Goal: Transaction & Acquisition: Obtain resource

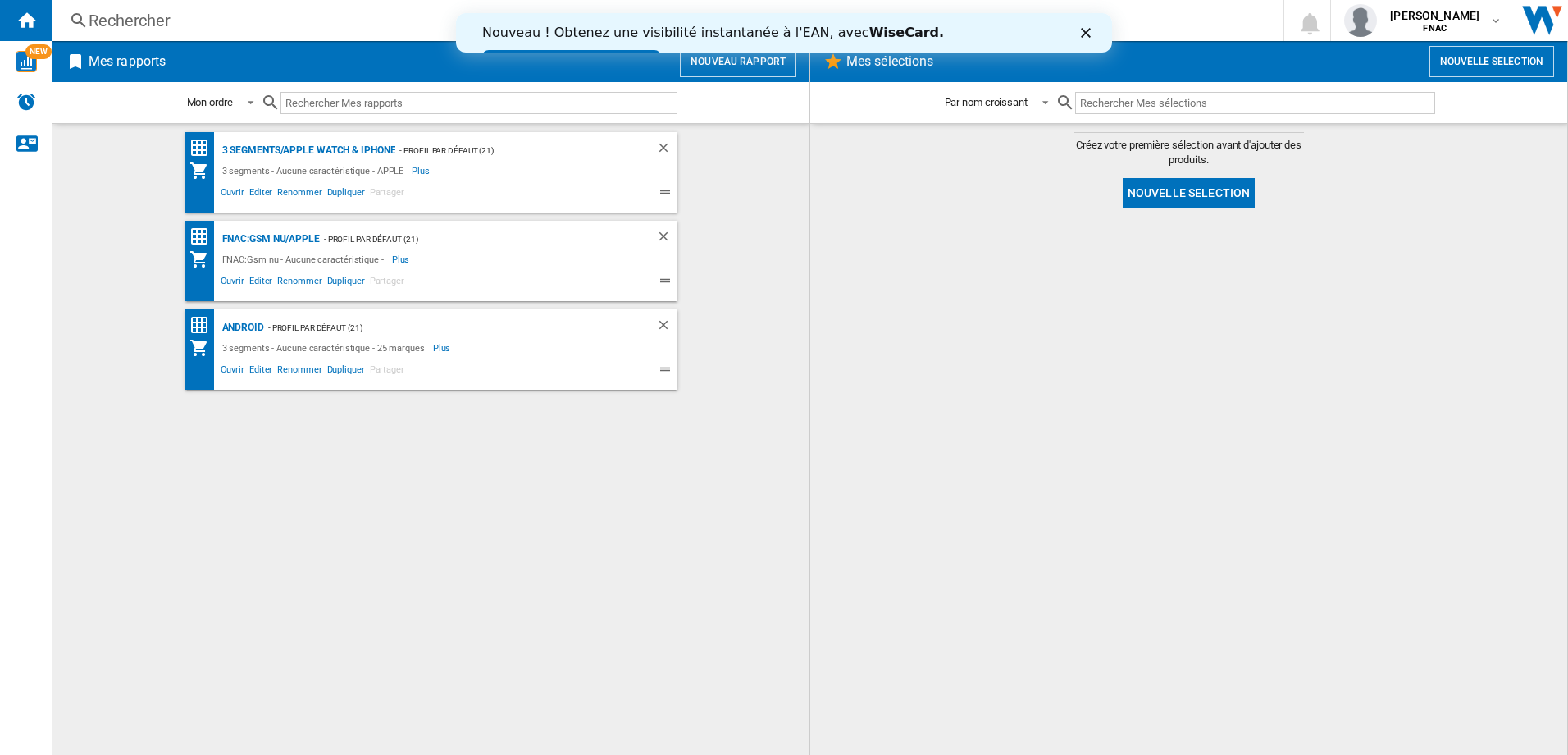
click at [1084, 32] on polygon "Fermer" at bounding box center [1085, 32] width 10 height 10
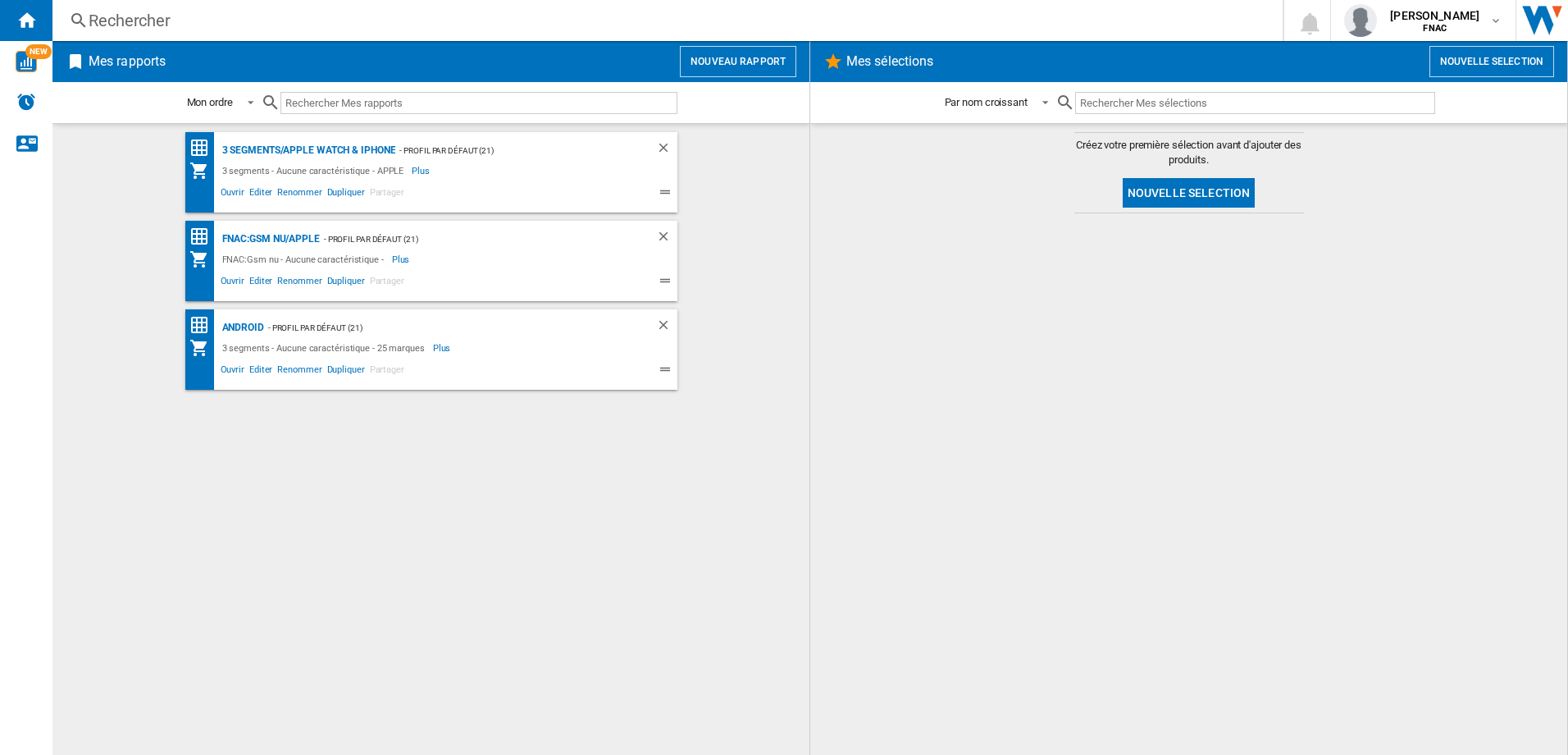
click at [393, 98] on input "text" at bounding box center [479, 103] width 397 height 23
click at [285, 237] on div "FNAC:Gsm nu/APPLE" at bounding box center [269, 240] width 101 height 21
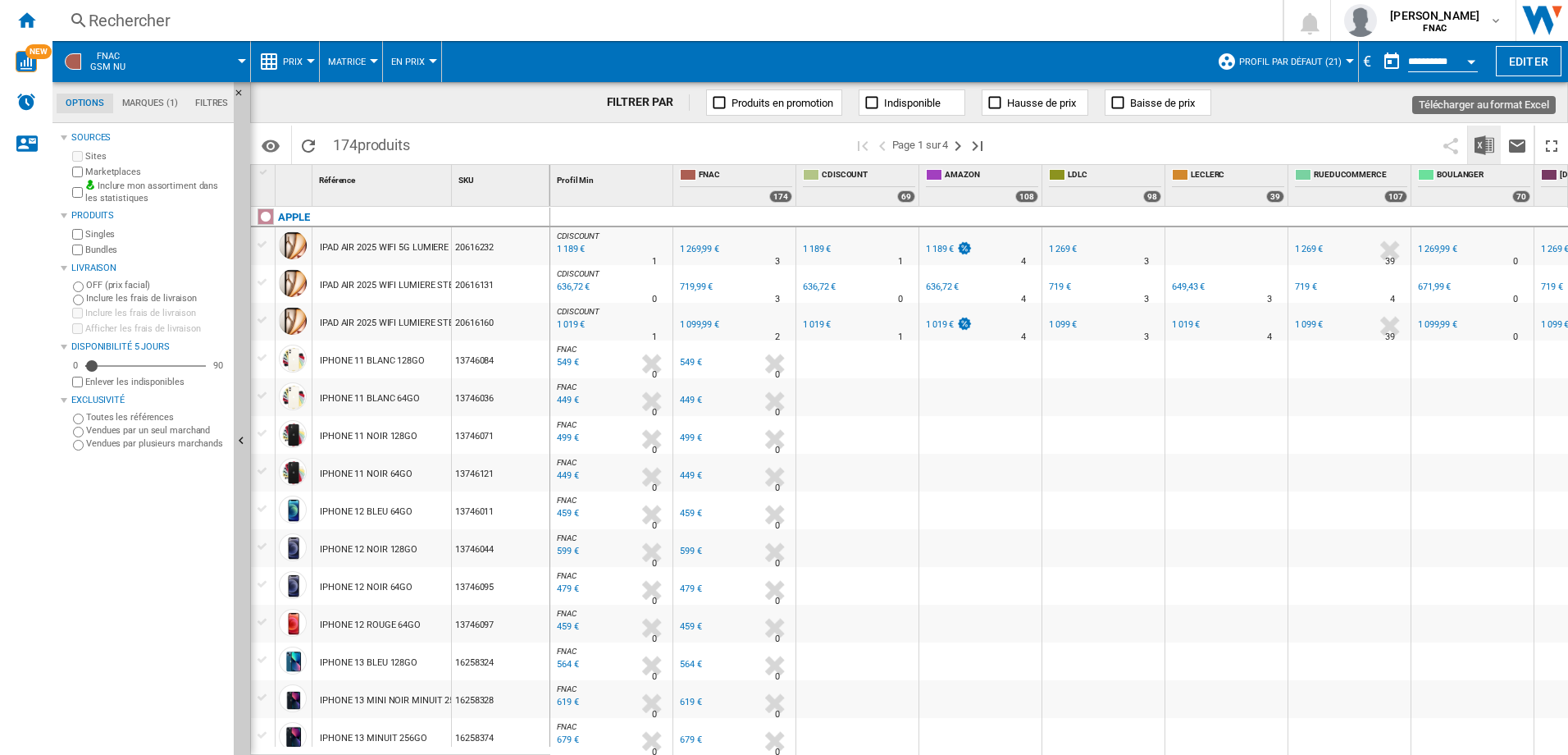
click at [1482, 141] on img "Télécharger au format Excel" at bounding box center [1484, 145] width 20 height 20
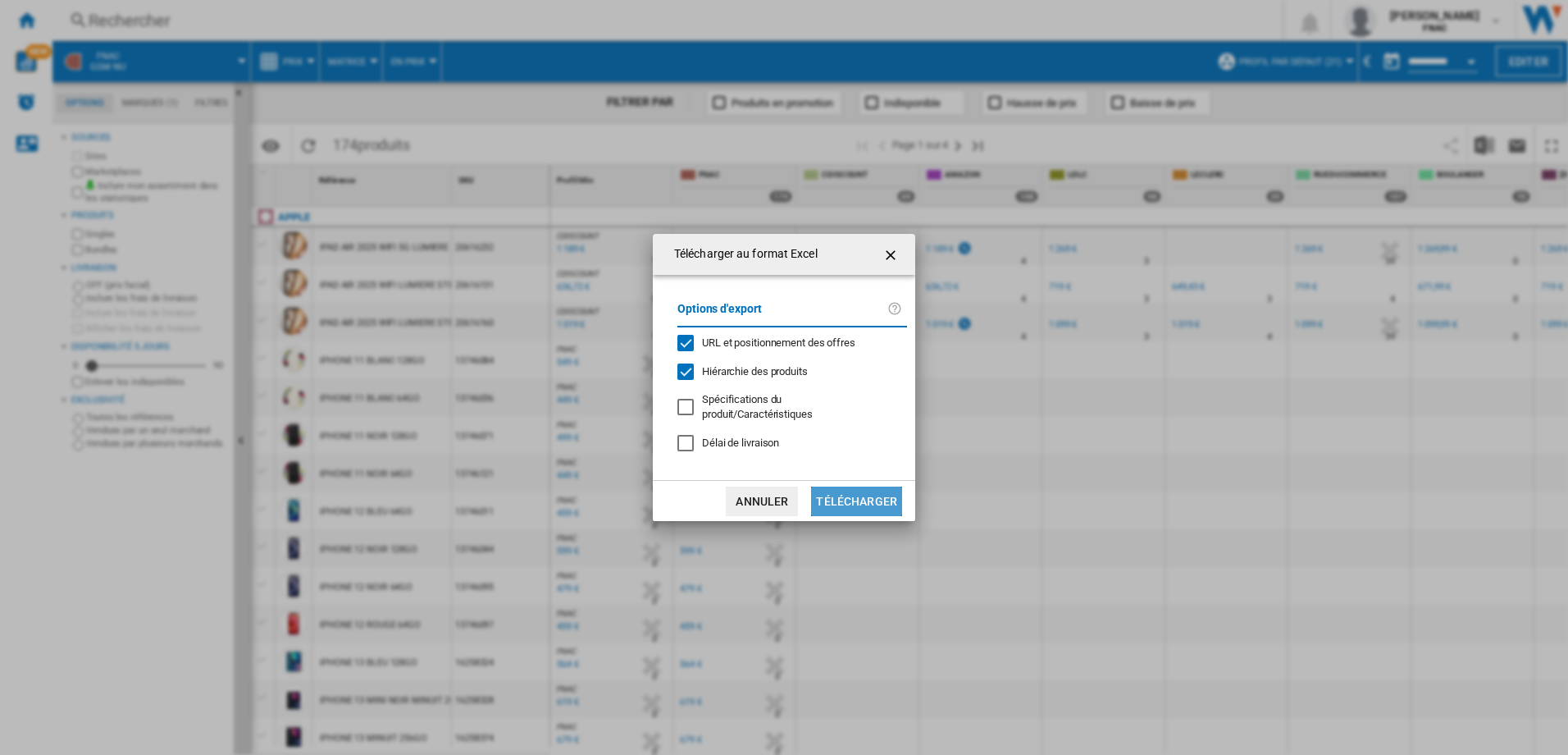
click at [865, 493] on button "Télécharger" at bounding box center [856, 502] width 91 height 30
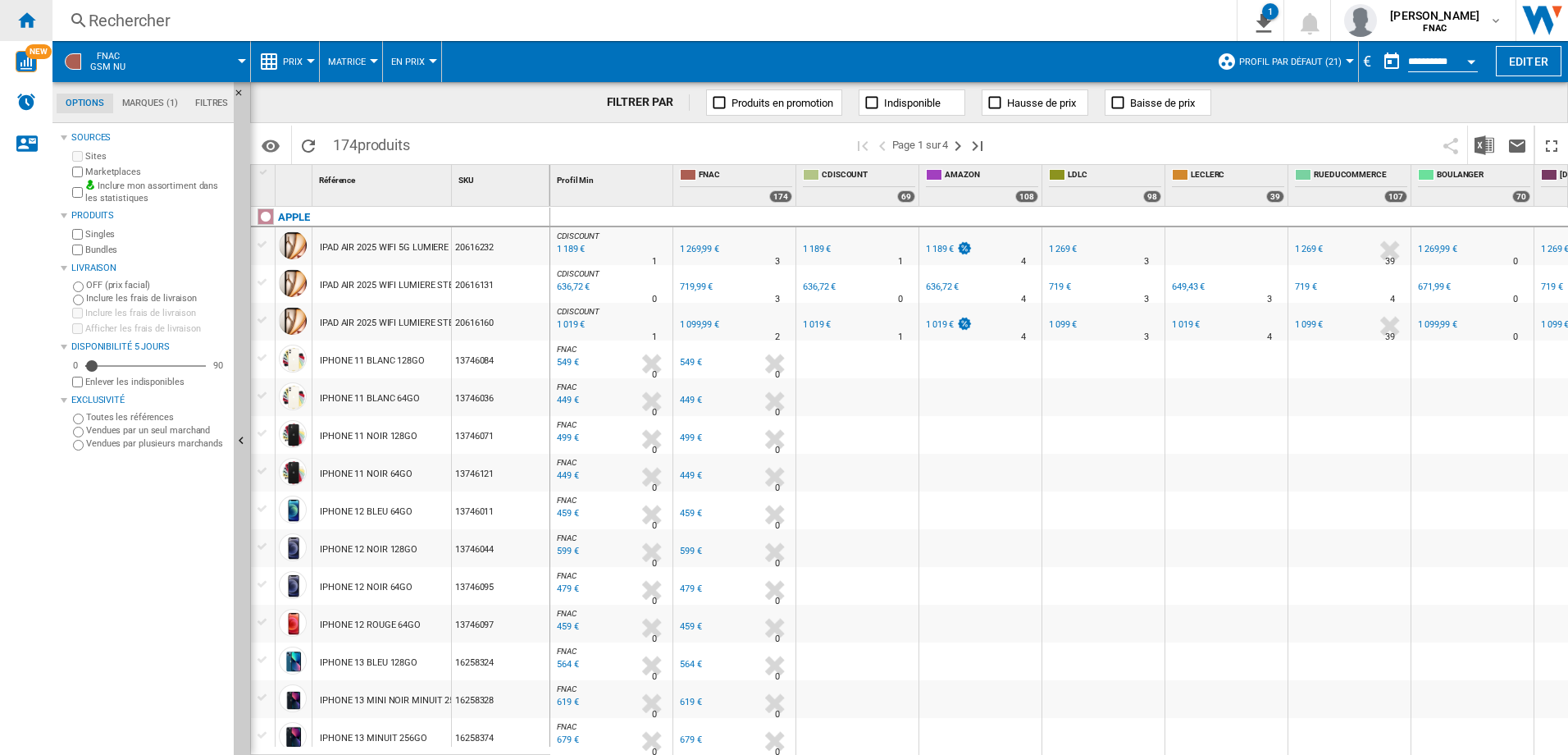
click at [37, 19] on div "Accueil" at bounding box center [26, 20] width 53 height 41
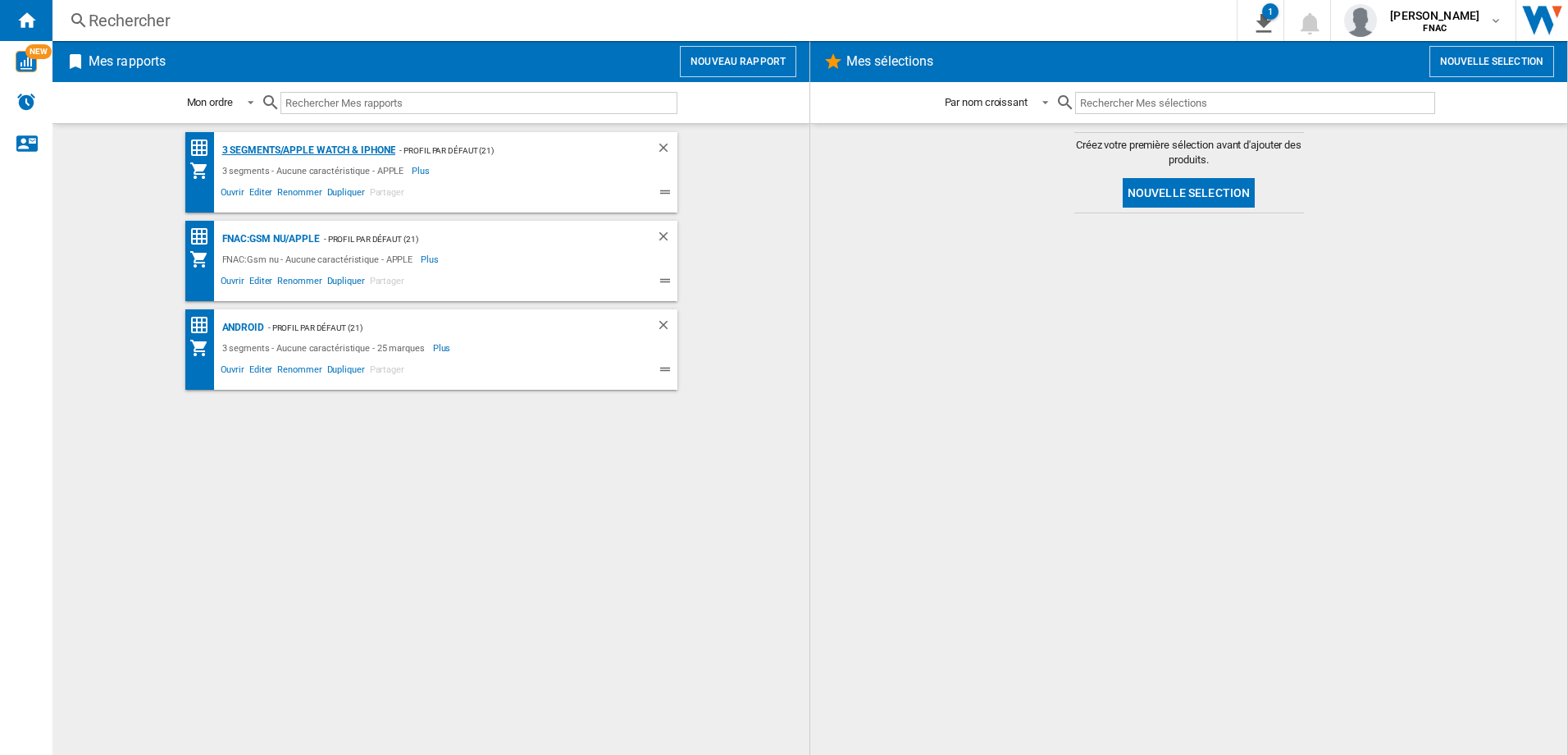
click at [355, 148] on div "3 segments/APPLE WATCH & iPhone" at bounding box center [307, 151] width 178 height 21
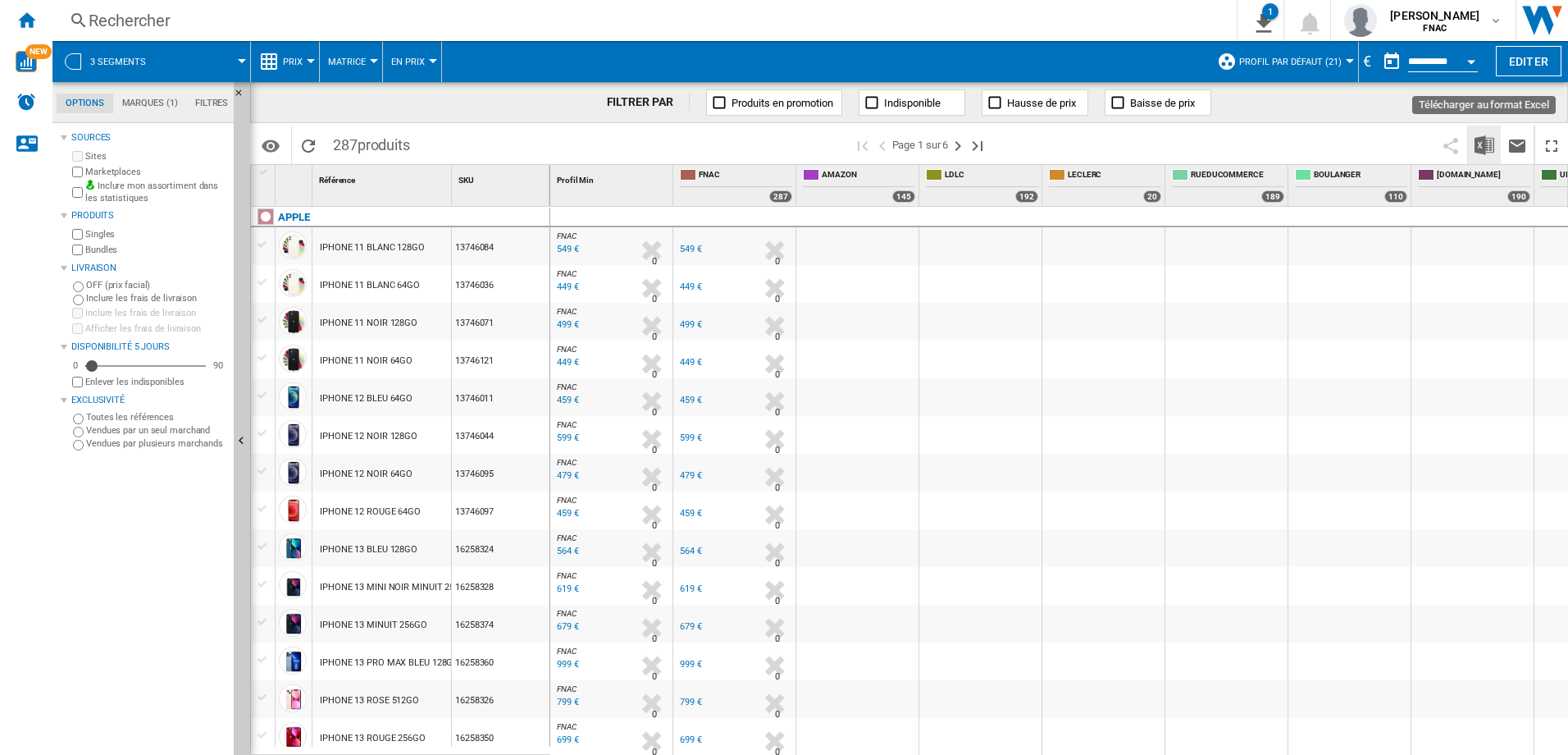
click at [1496, 155] on button "Télécharger au format Excel" at bounding box center [1485, 145] width 33 height 38
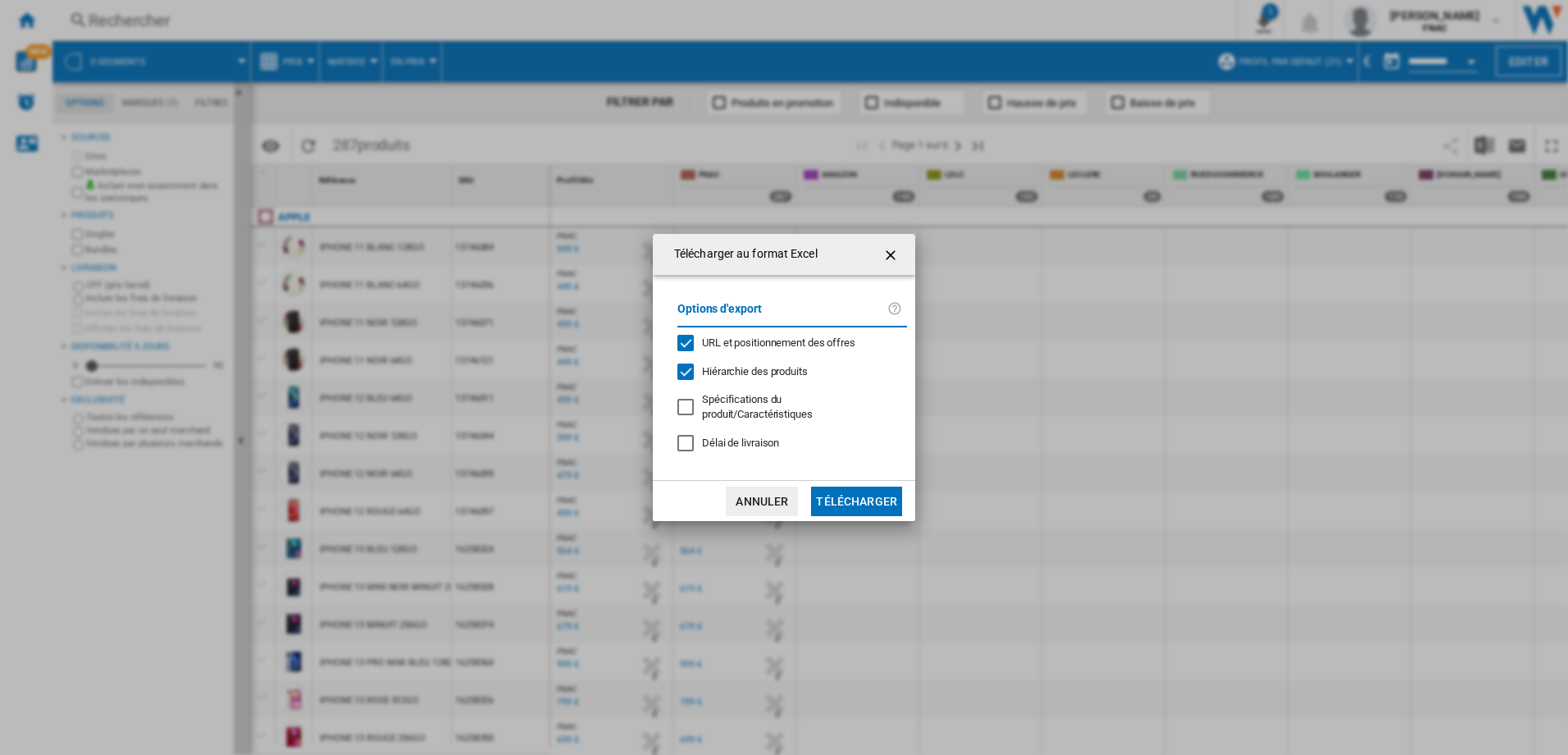
click at [831, 502] on button "Télécharger" at bounding box center [856, 502] width 91 height 30
